Goal: Information Seeking & Learning: Learn about a topic

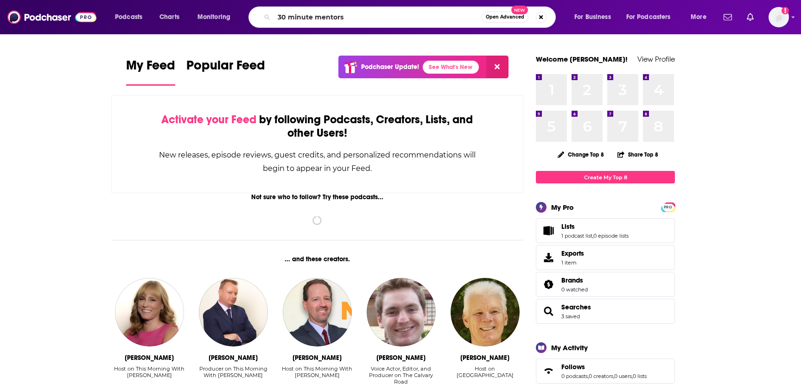
type input "30 minute mentors"
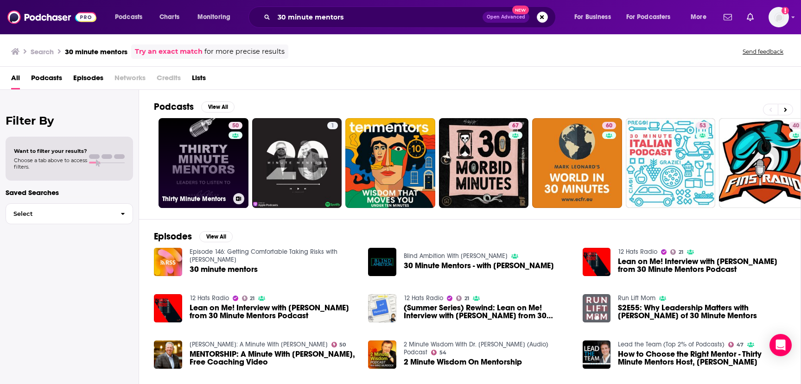
click at [184, 161] on link "50 Thirty Minute Mentors" at bounding box center [203, 163] width 90 height 90
